Goal: Use online tool/utility: Utilize a website feature to perform a specific function

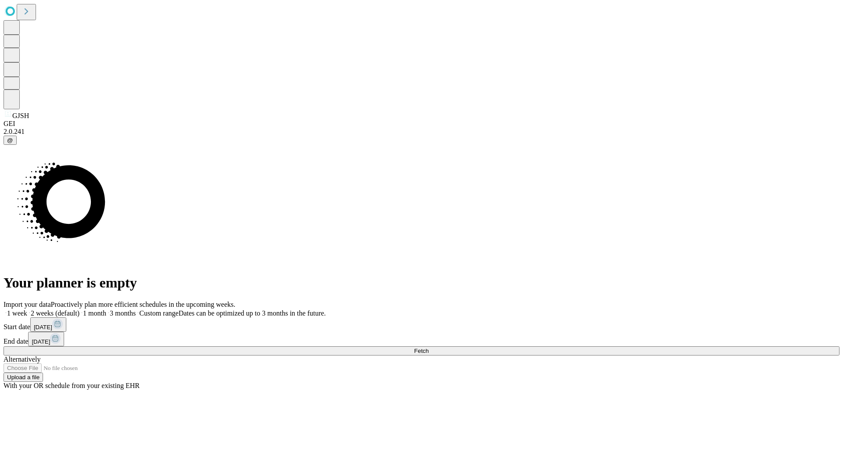
click at [428, 348] on span "Fetch" at bounding box center [421, 351] width 14 height 7
